Goal: Information Seeking & Learning: Learn about a topic

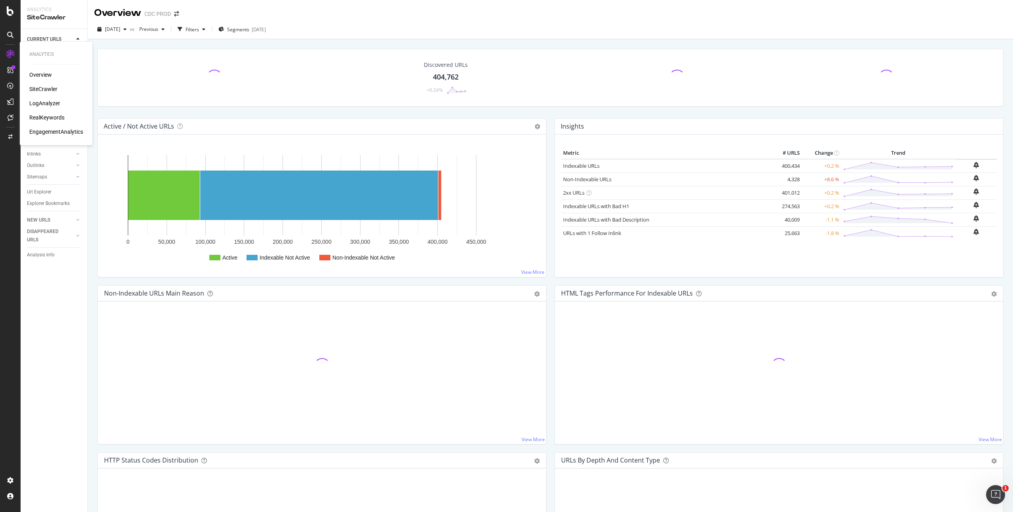
click at [45, 117] on div "RealKeywords" at bounding box center [46, 118] width 35 height 8
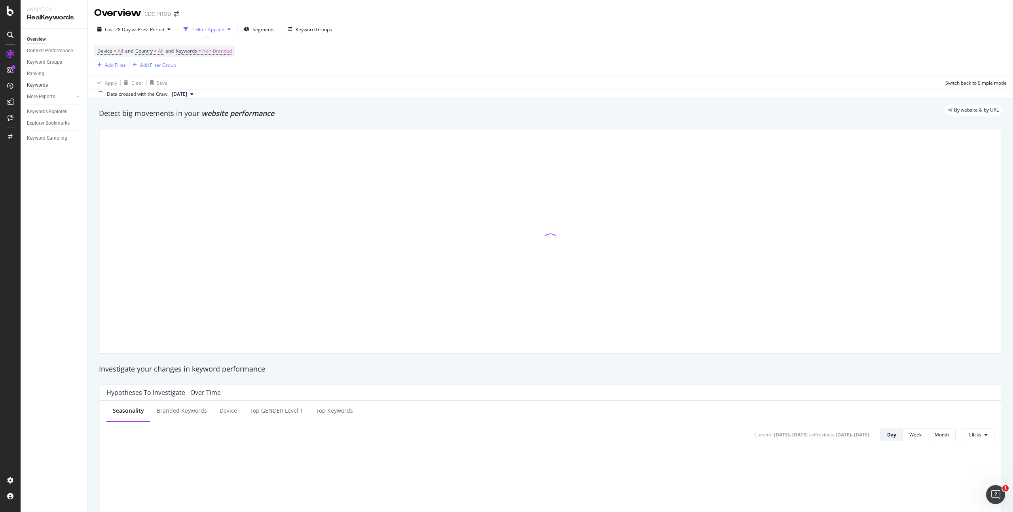
click at [40, 85] on div "Keywords" at bounding box center [37, 85] width 21 height 8
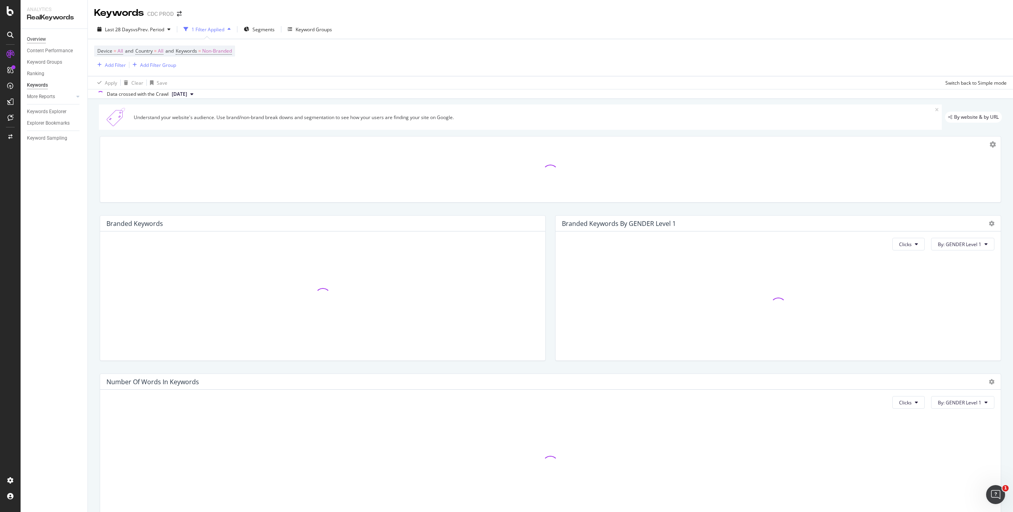
click at [40, 39] on div "Overview" at bounding box center [36, 39] width 19 height 8
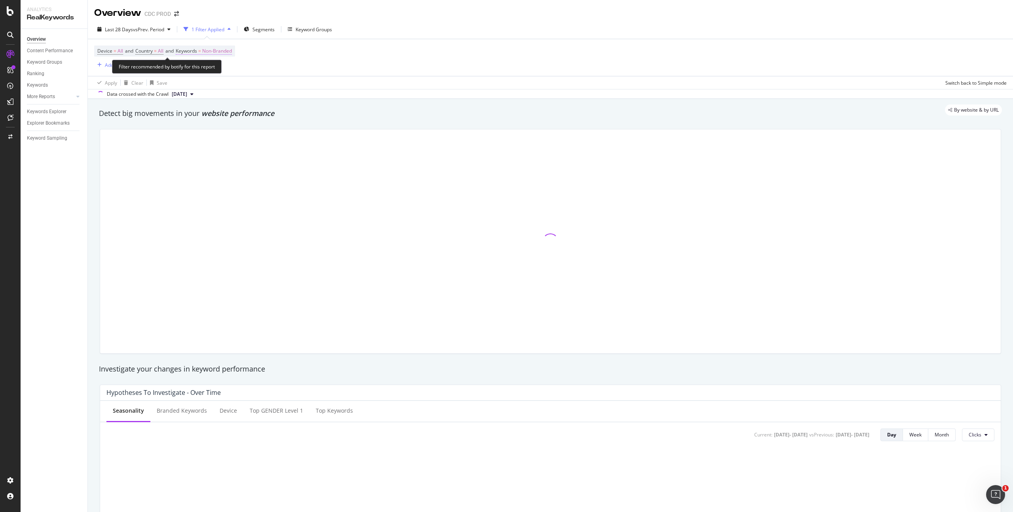
click at [223, 51] on span "Non-Branded" at bounding box center [217, 51] width 30 height 11
click at [209, 74] on div "Non-Branded" at bounding box center [208, 70] width 42 height 12
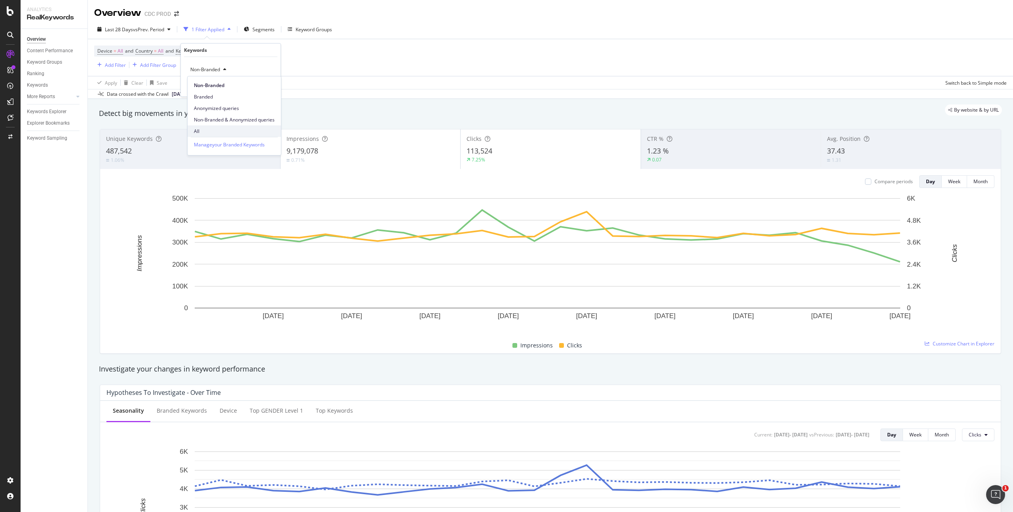
click at [207, 132] on span "All" at bounding box center [234, 131] width 81 height 7
click at [345, 55] on div "Device = All and Country = All and Keywords = Non-Branded Add Filter Add Filter…" at bounding box center [550, 57] width 913 height 37
click at [150, 32] on div "Last 28 Days vs Prev. Period" at bounding box center [134, 29] width 80 height 12
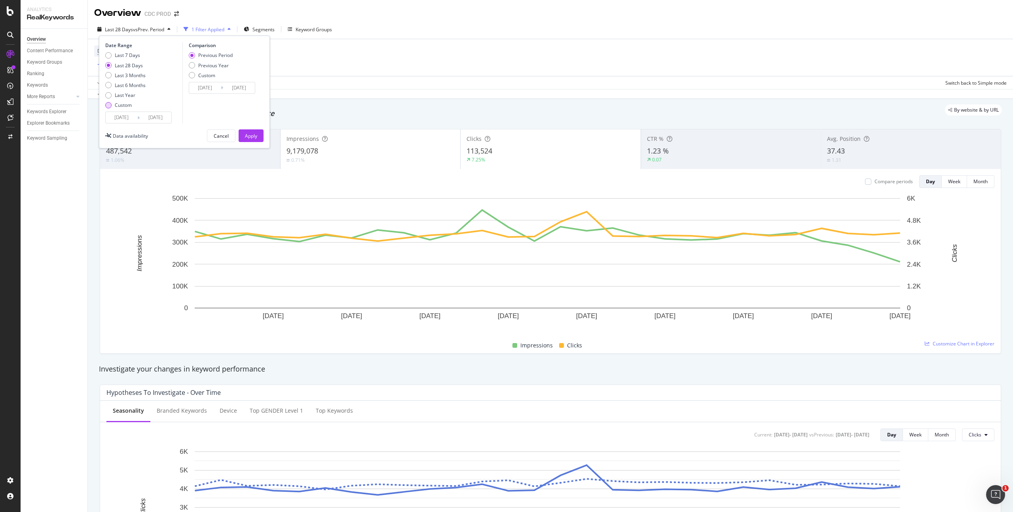
click at [127, 103] on div "Custom" at bounding box center [123, 105] width 17 height 7
click at [135, 114] on input "[DATE]" at bounding box center [122, 117] width 32 height 11
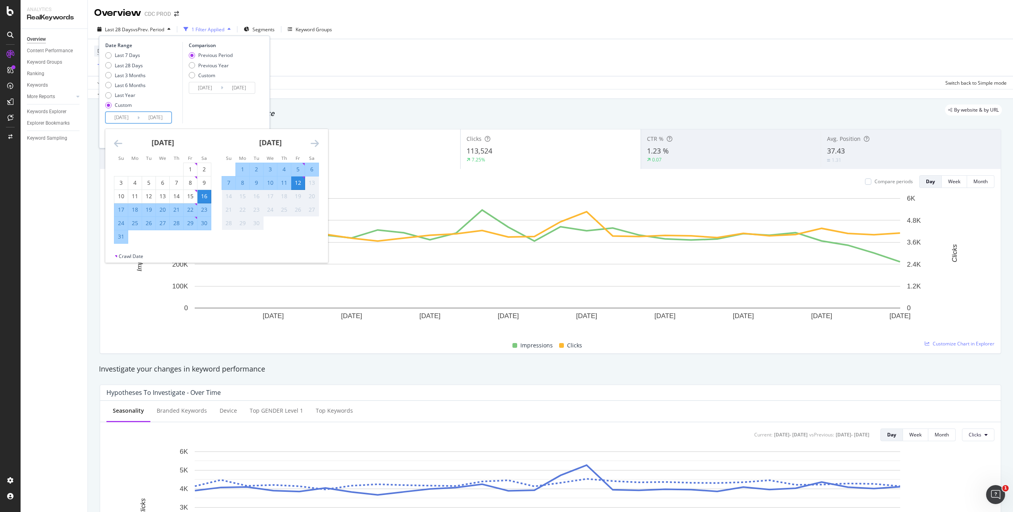
click at [229, 183] on div "7" at bounding box center [228, 183] width 13 height 8
type input "[DATE]"
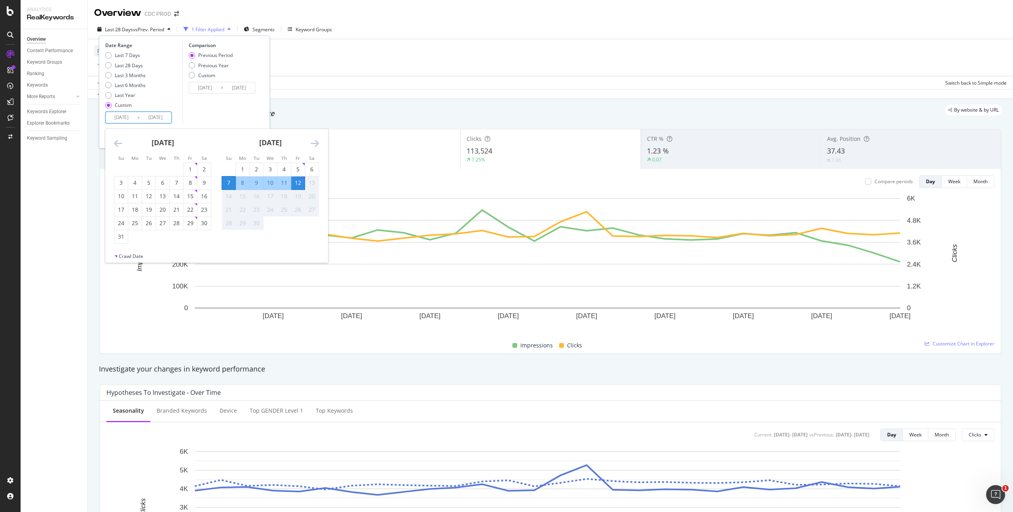
click at [297, 183] on div "12" at bounding box center [297, 183] width 13 height 8
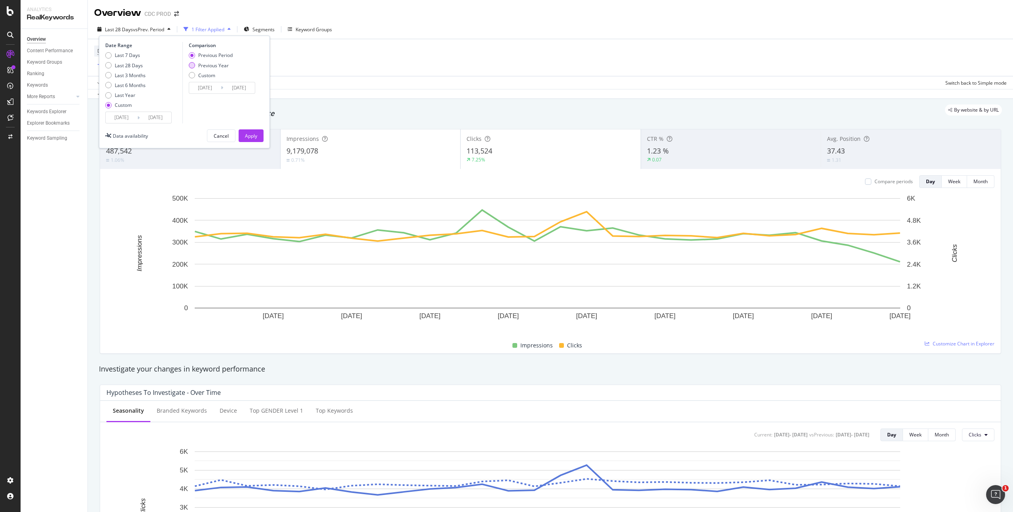
click at [222, 63] on div "Previous Year" at bounding box center [213, 65] width 30 height 7
type input "[DATE]"
click at [253, 135] on div "Apply" at bounding box center [251, 136] width 12 height 7
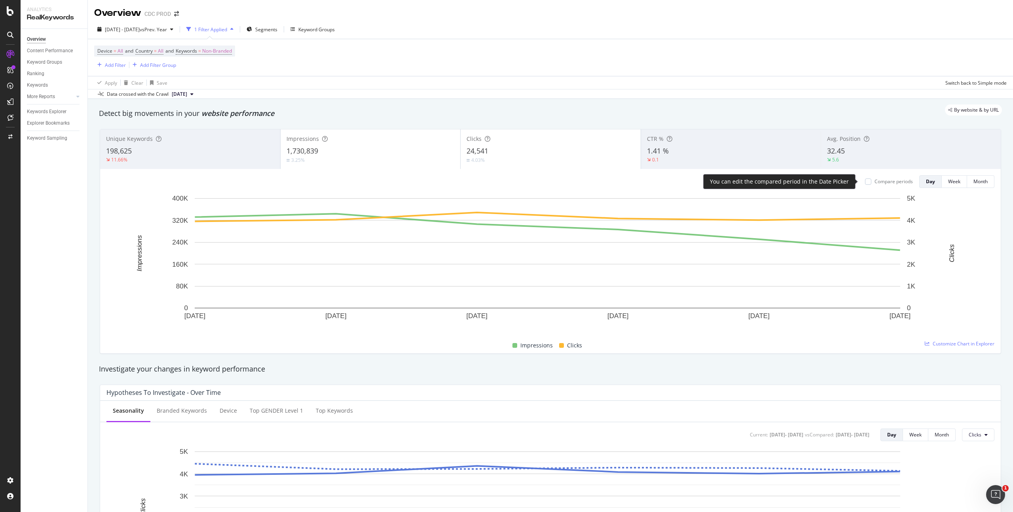
click at [877, 181] on div "Compare periods" at bounding box center [894, 181] width 38 height 7
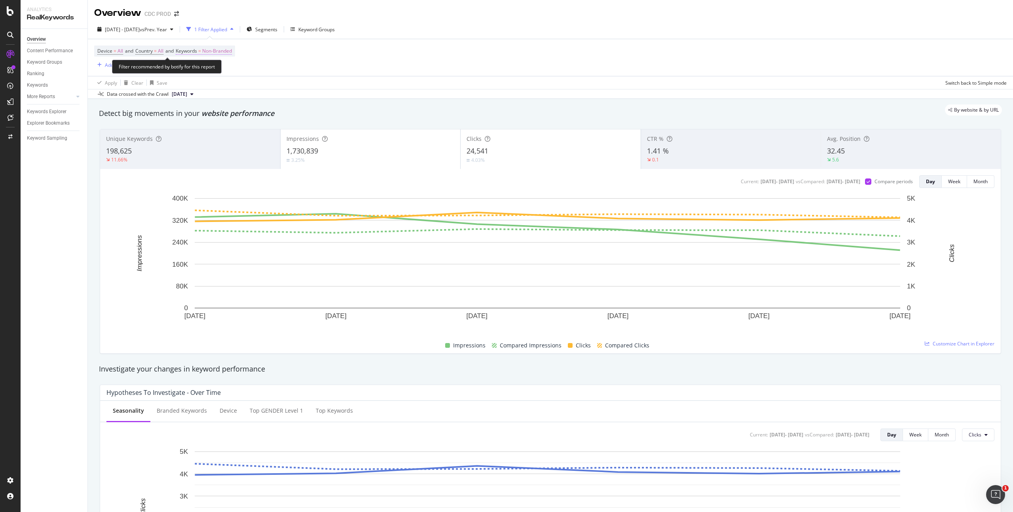
click at [225, 48] on span "Non-Branded" at bounding box center [217, 51] width 30 height 11
click at [208, 65] on div "Non-Branded" at bounding box center [208, 70] width 42 height 12
click at [211, 125] on div "Non-Branded Branded Anonymized queries Non-Branded & Anonymized queries All" at bounding box center [234, 106] width 93 height 61
click at [215, 128] on span "All" at bounding box center [234, 131] width 81 height 7
click at [270, 87] on div "Apply" at bounding box center [268, 86] width 12 height 7
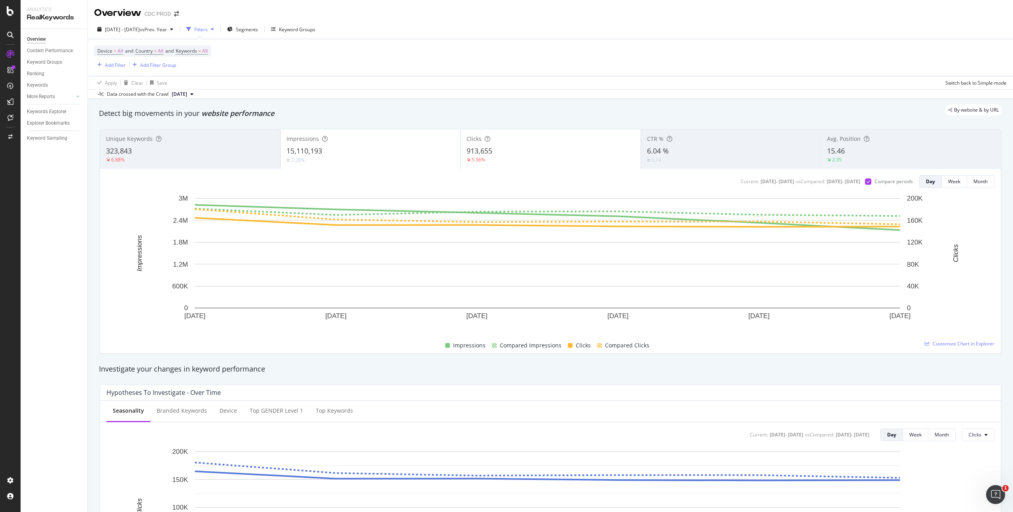
click at [507, 157] on div "5.56%" at bounding box center [551, 159] width 168 height 7
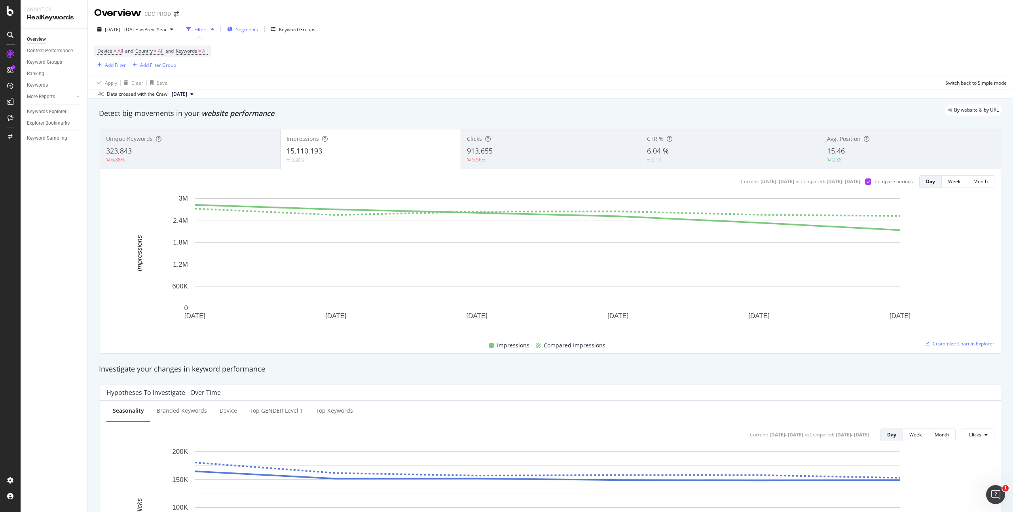
click at [258, 29] on span "Segments" at bounding box center [247, 29] width 22 height 7
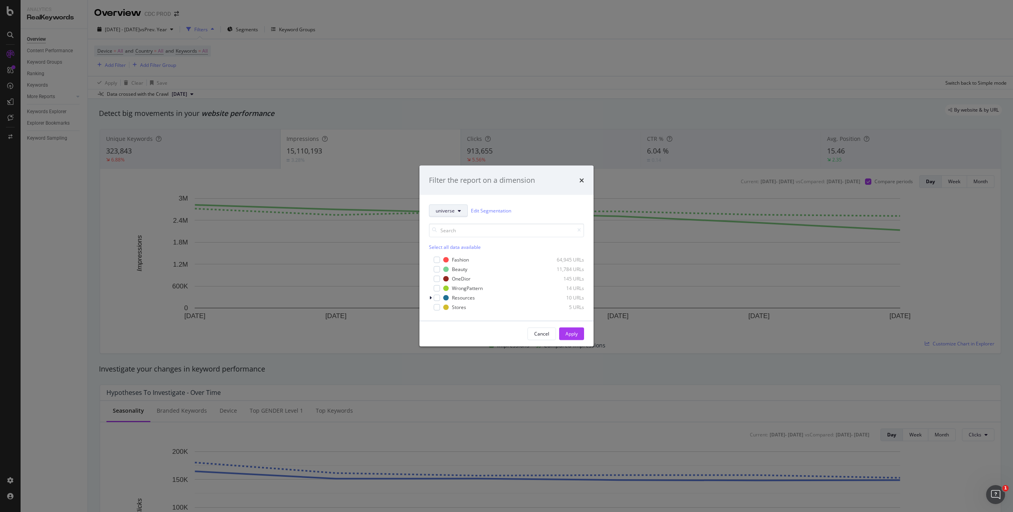
click at [449, 214] on button "universe" at bounding box center [448, 210] width 39 height 13
click at [449, 213] on span "universe" at bounding box center [445, 210] width 19 height 7
drag, startPoint x: 459, startPoint y: 257, endPoint x: 464, endPoint y: 261, distance: 6.2
click at [459, 257] on div "Fashion" at bounding box center [460, 260] width 17 height 7
click at [439, 280] on div "modal" at bounding box center [437, 279] width 6 height 6
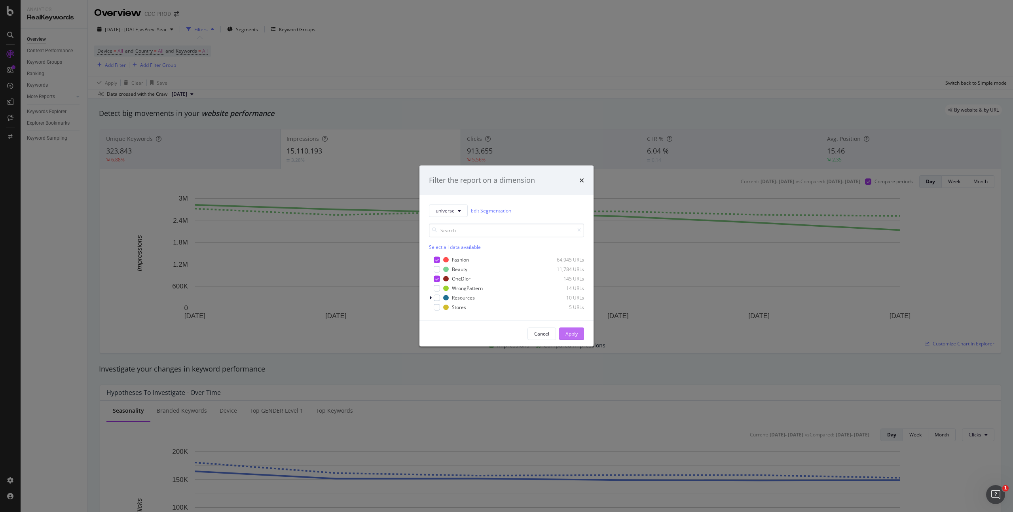
click at [569, 336] on div "Apply" at bounding box center [572, 334] width 12 height 7
